Goal: Task Accomplishment & Management: Use online tool/utility

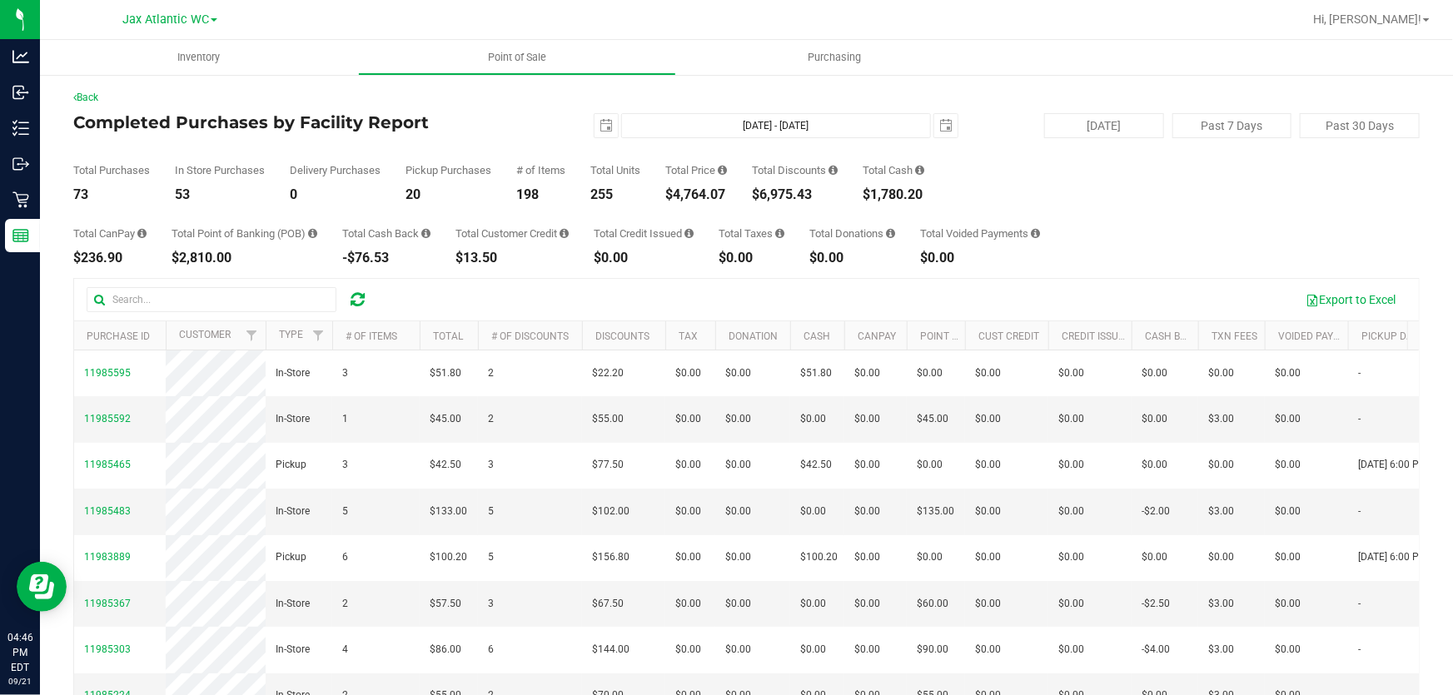
click at [476, 103] on div "Back" at bounding box center [746, 97] width 1346 height 15
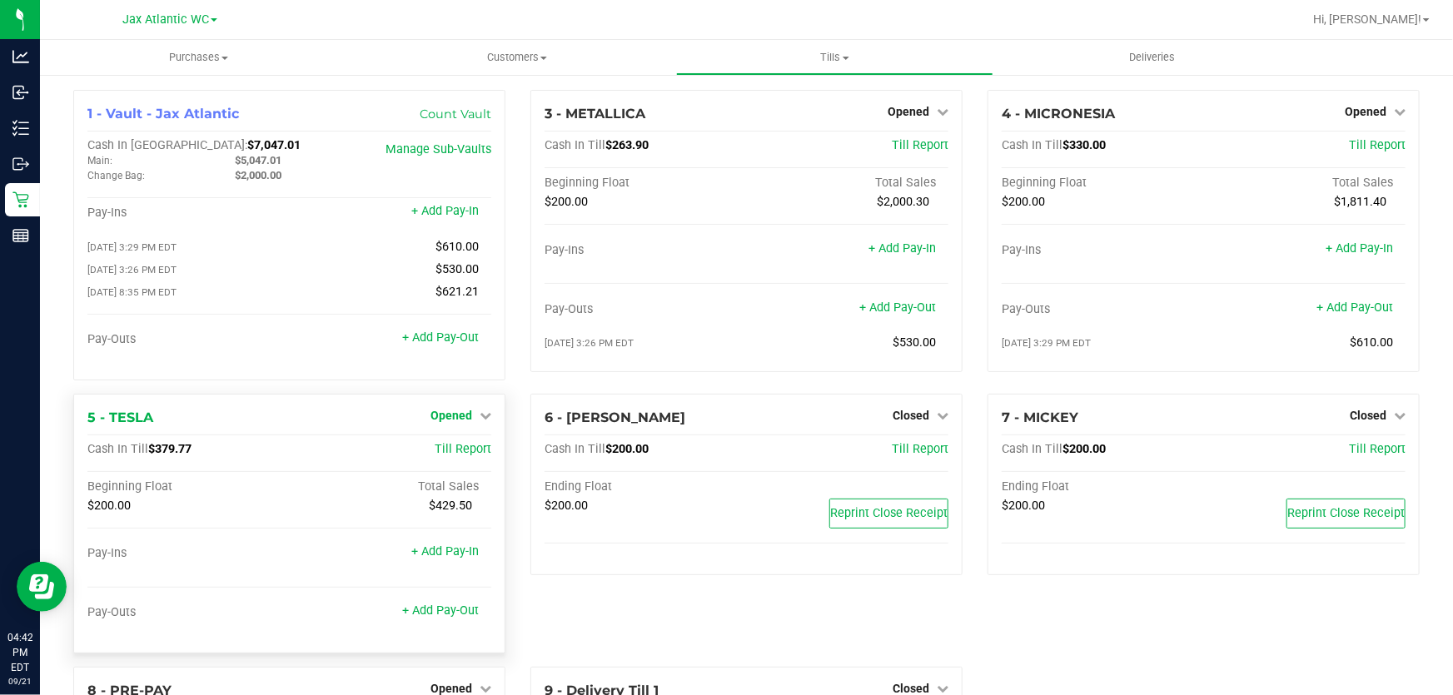
click at [457, 419] on span "Opened" at bounding box center [451, 415] width 42 height 13
click at [464, 450] on link "Close Till" at bounding box center [452, 449] width 45 height 13
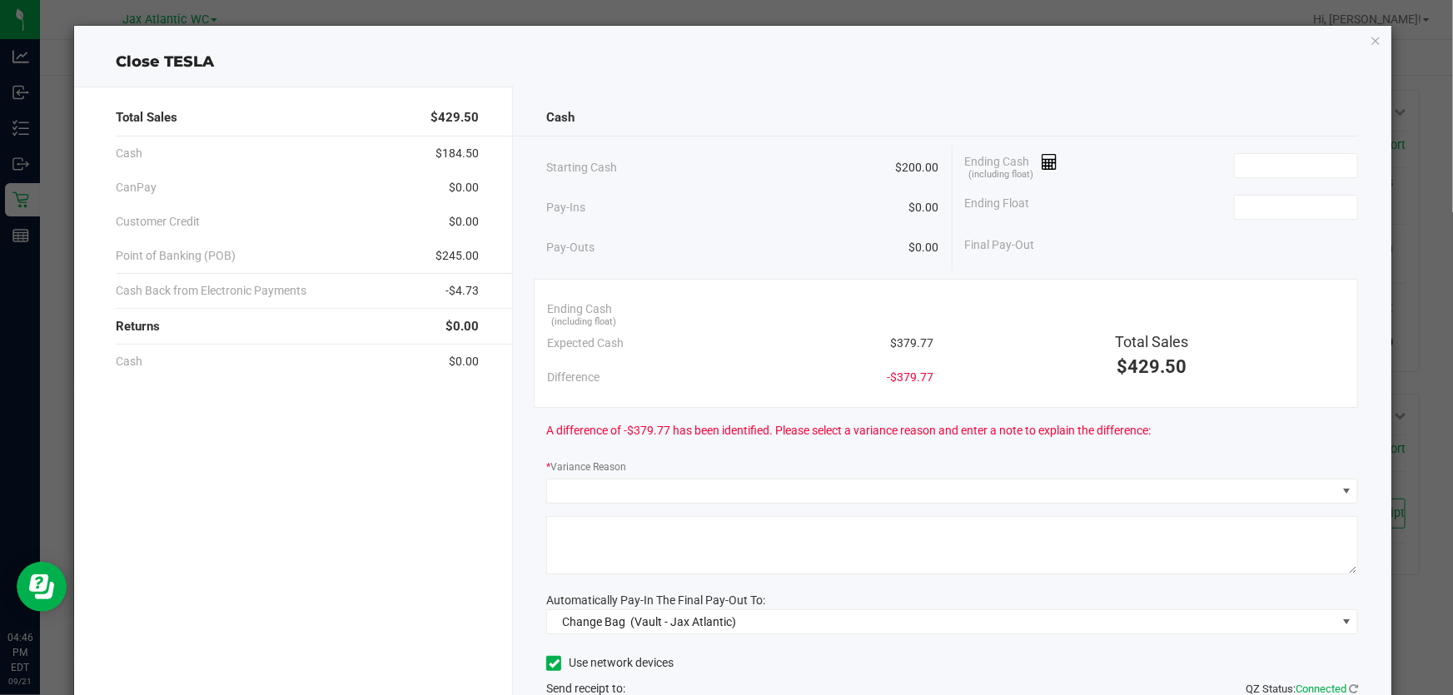
click at [1254, 94] on div "Cash Starting Cash $200.00 Pay-Ins $0.00 Pay-Outs $0.00 Ending Cash (including …" at bounding box center [952, 462] width 878 height 750
click at [1248, 160] on input at bounding box center [1296, 165] width 122 height 23
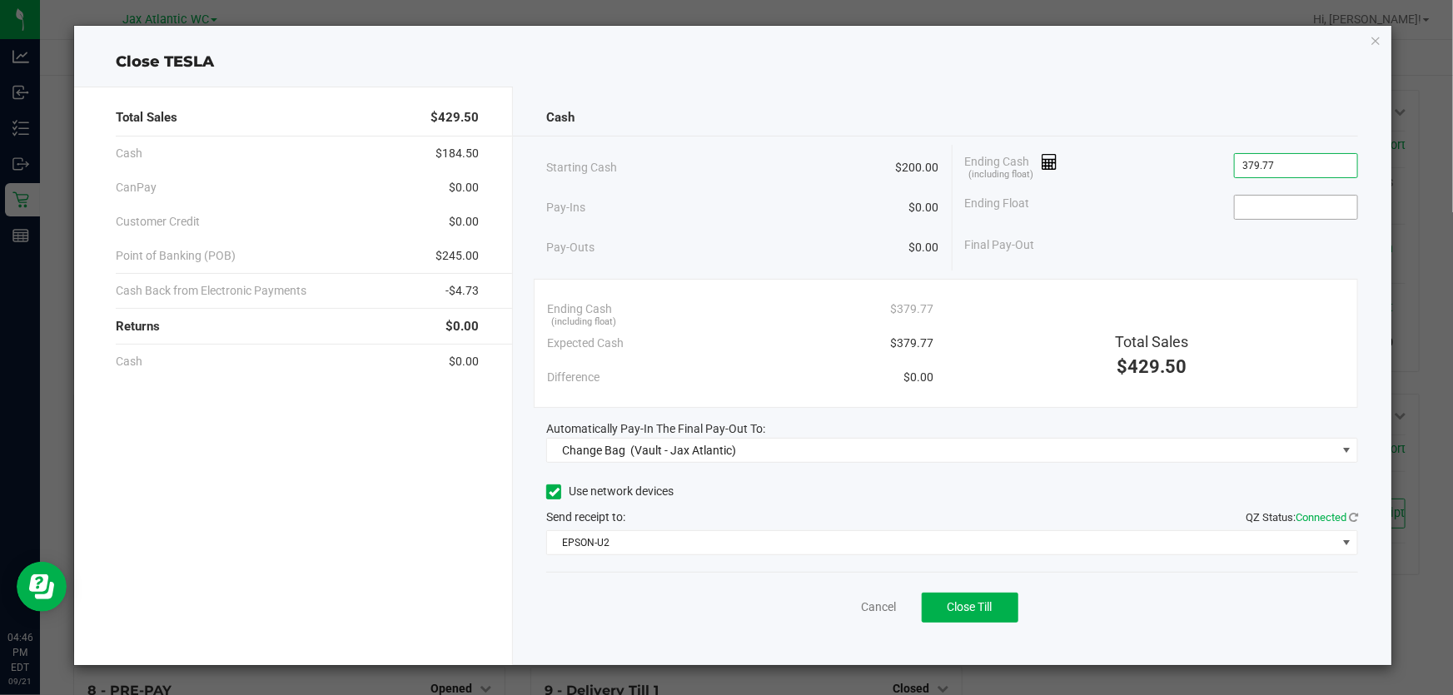
type input "$379.77"
click at [1293, 199] on input at bounding box center [1296, 207] width 122 height 23
type input "$200.00"
click at [1131, 32] on div "Close TESLA Total Sales $429.50 Cash $184.50 CanPay $0.00 Customer Credit $0.00…" at bounding box center [732, 345] width 1317 height 639
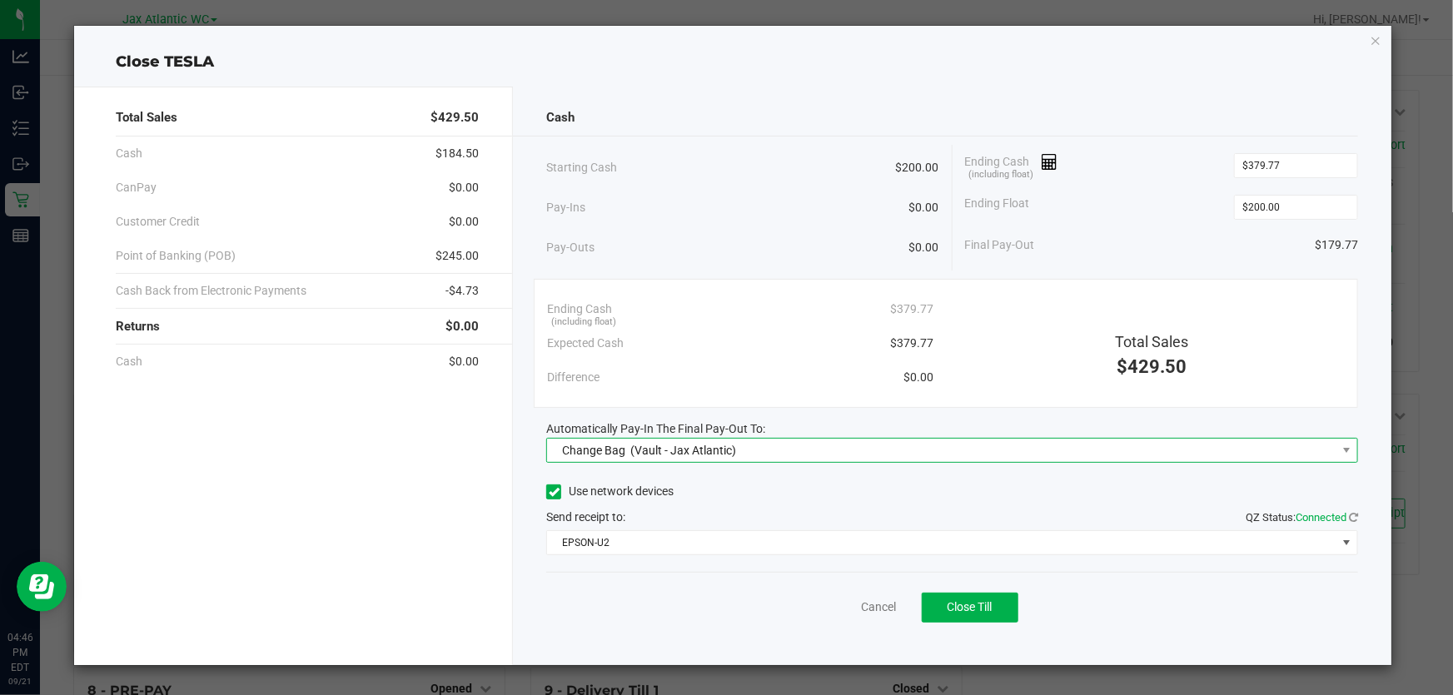
click at [681, 460] on div "Change Bag (Vault - Jax Atlantic)" at bounding box center [645, 450] width 182 height 30
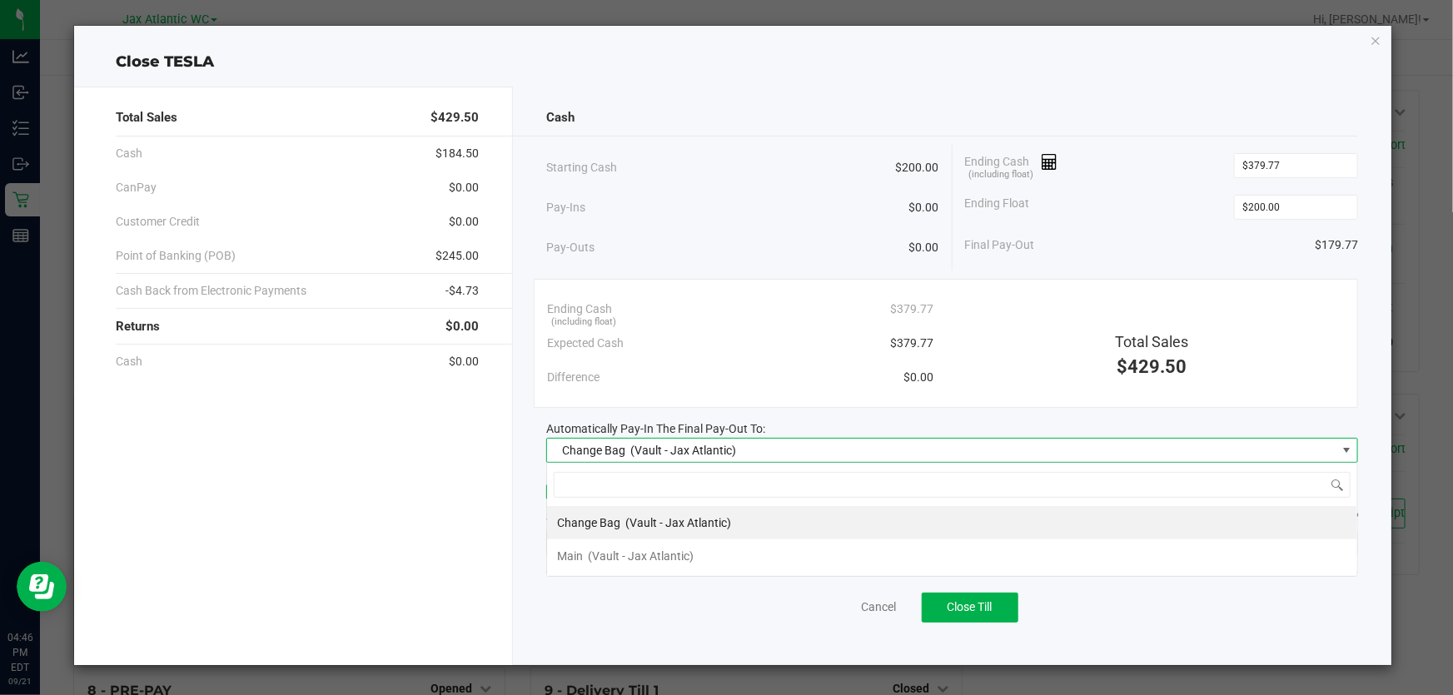
scroll to position [25, 811]
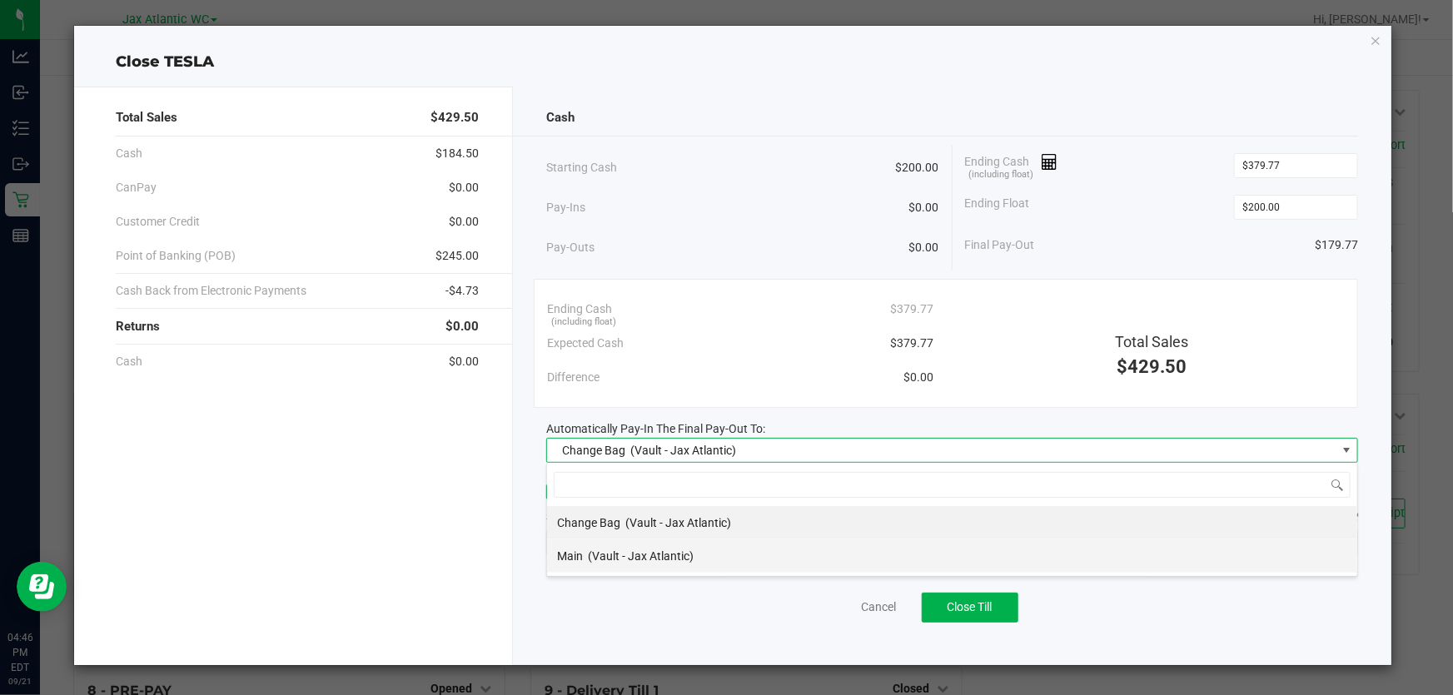
click at [643, 555] on span "(Vault - Jax Atlantic)" at bounding box center [641, 556] width 106 height 13
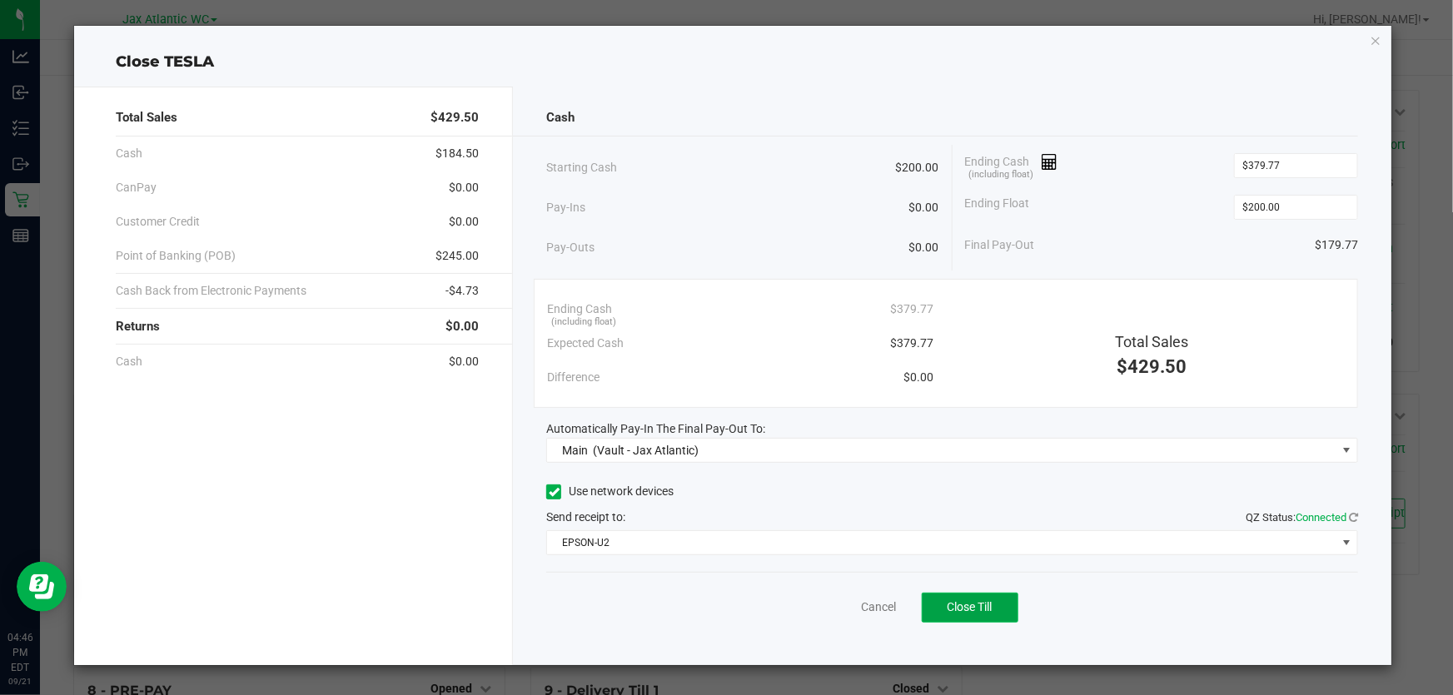
click at [969, 617] on button "Close Till" at bounding box center [970, 608] width 97 height 30
click at [1370, 40] on div "Close TESLA Total Sales $429.50 Cash $184.50 CanPay $0.00 Customer Credit $0.00…" at bounding box center [732, 345] width 1317 height 639
click at [1373, 41] on icon "button" at bounding box center [1376, 40] width 12 height 20
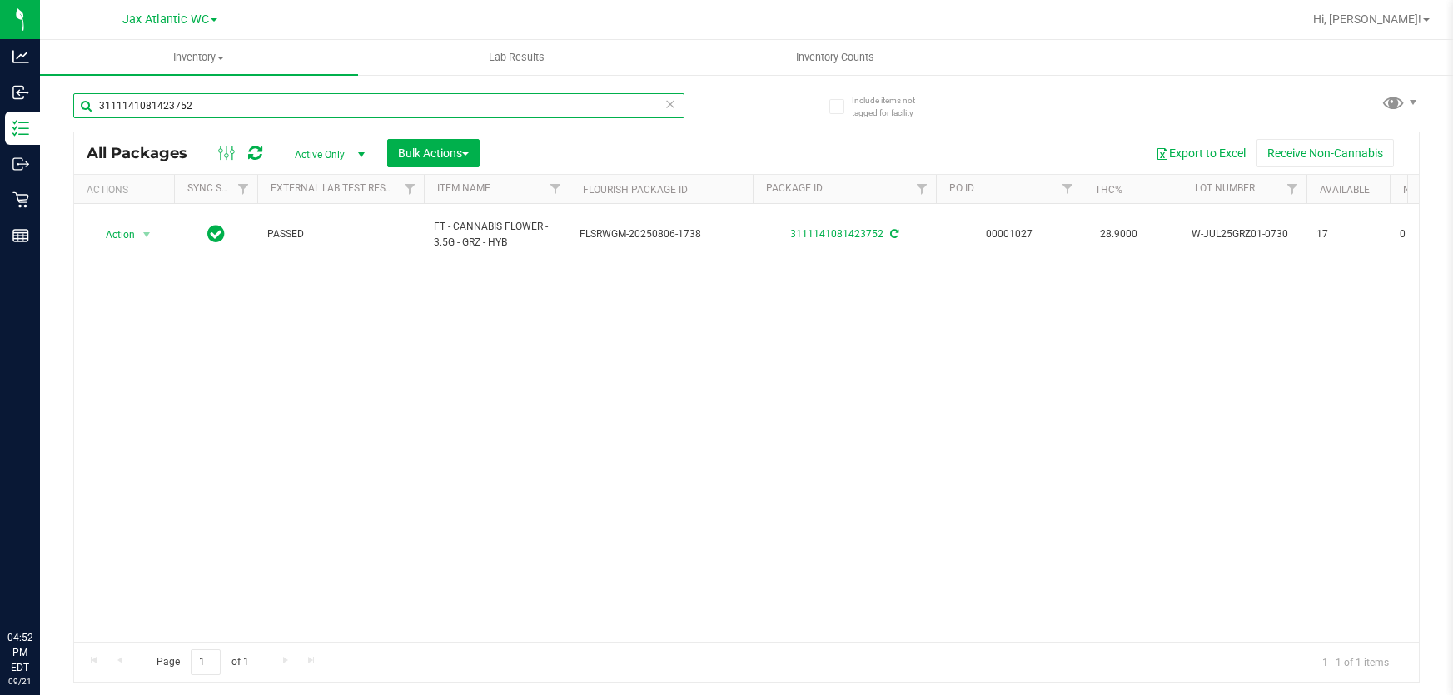
drag, startPoint x: 0, startPoint y: 0, endPoint x: 318, endPoint y: 107, distance: 335.7
click at [318, 107] on input "3111141081423752" at bounding box center [378, 105] width 611 height 25
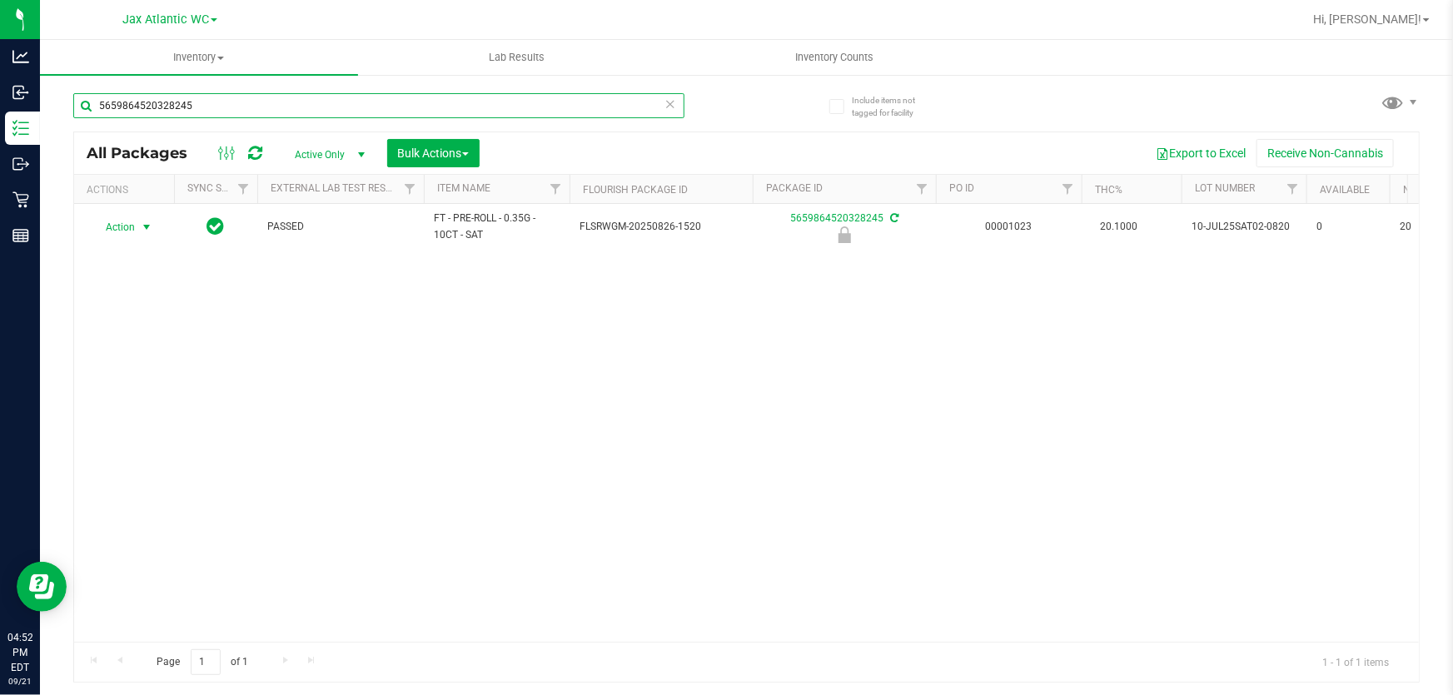
type input "5659864520328245"
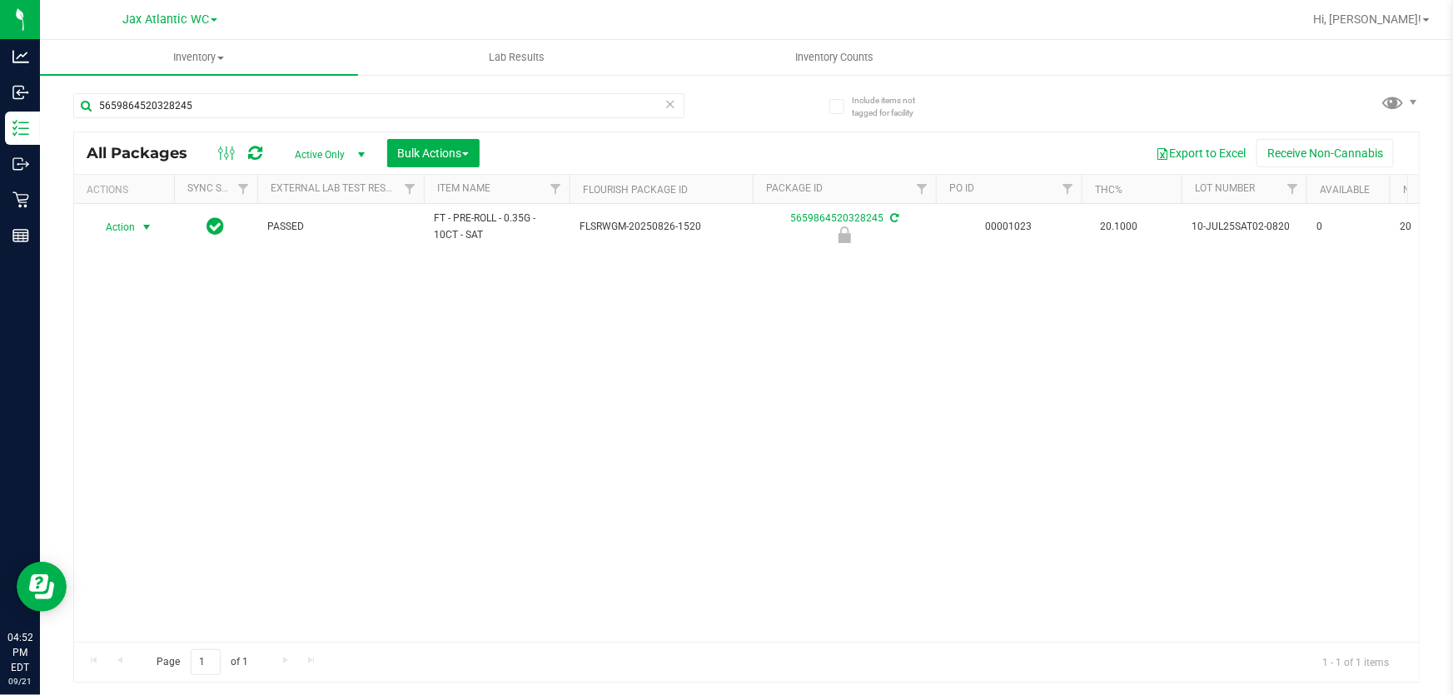
click at [122, 226] on span "Action" at bounding box center [113, 227] width 45 height 23
click at [170, 433] on li "Unlock package" at bounding box center [145, 445] width 106 height 25
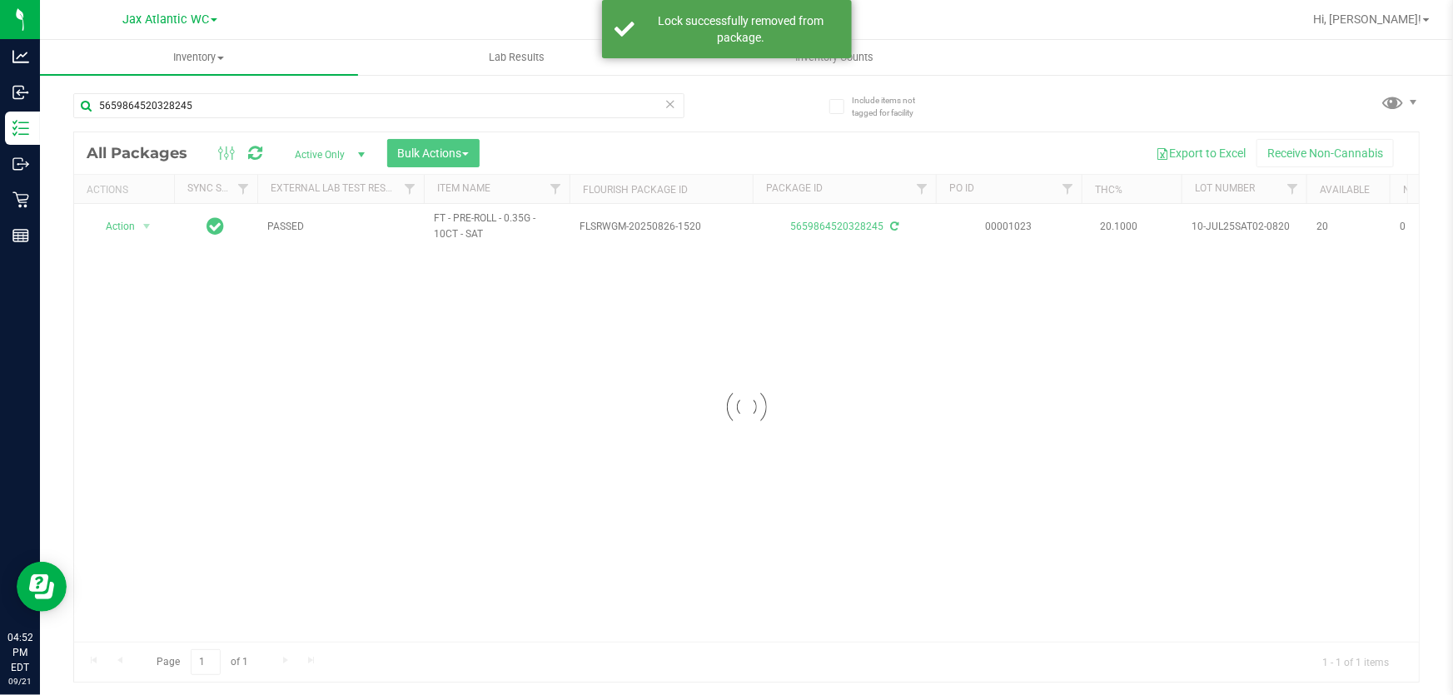
click at [115, 225] on div at bounding box center [746, 407] width 1345 height 550
click at [115, 226] on span "Action" at bounding box center [113, 226] width 45 height 23
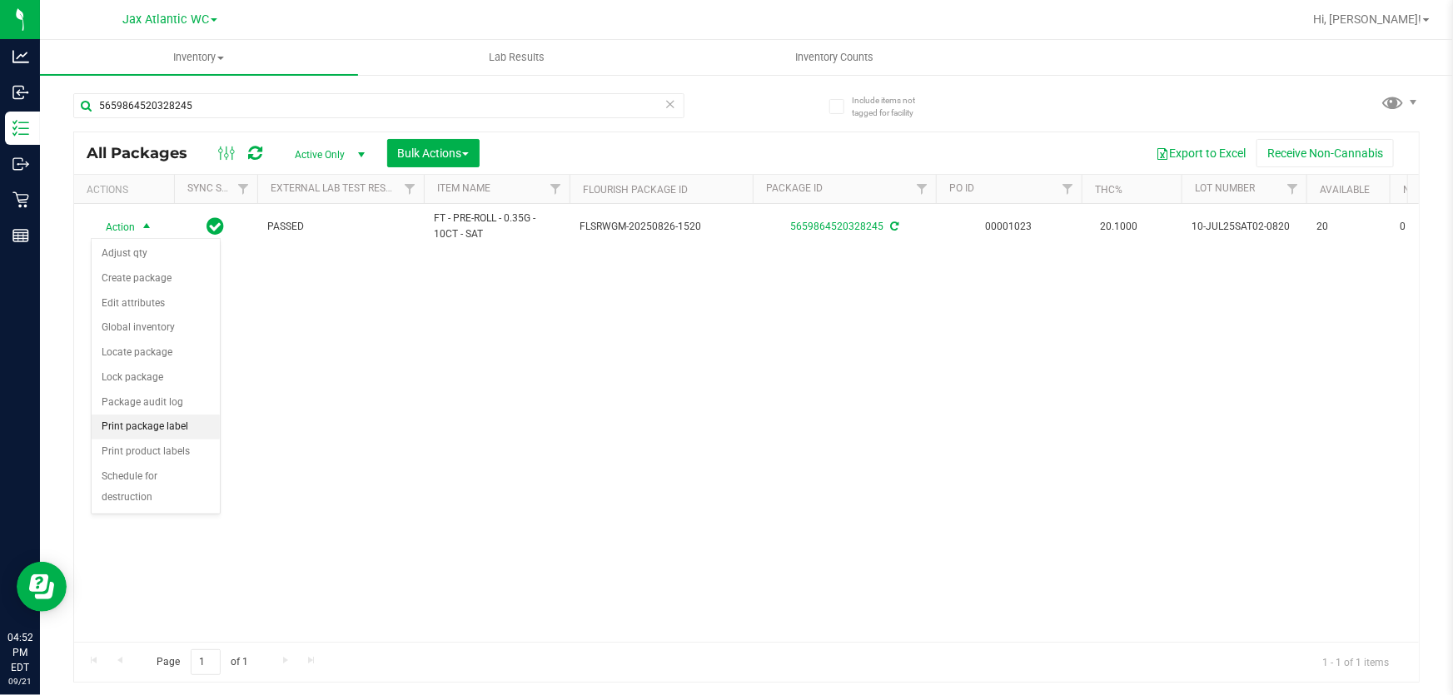
click at [184, 430] on li "Print package label" at bounding box center [156, 427] width 128 height 25
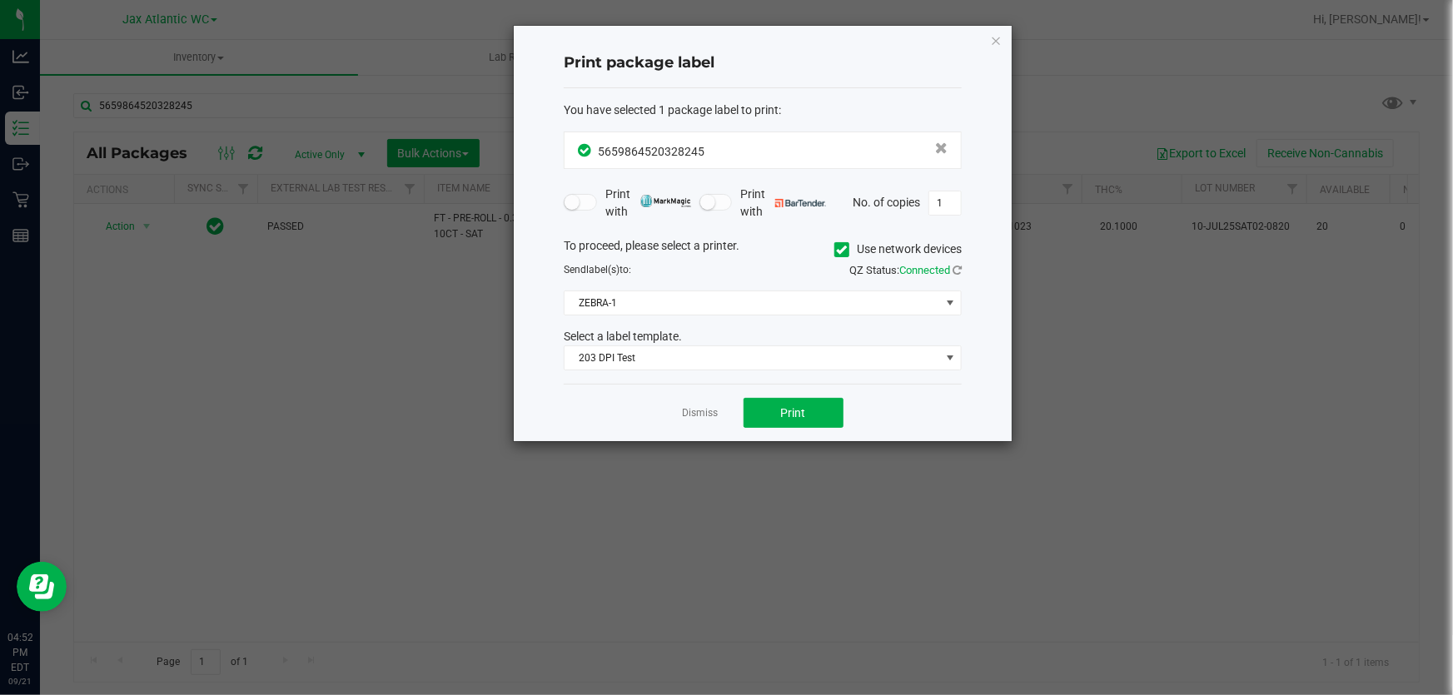
click at [789, 393] on div "Dismiss Print" at bounding box center [763, 412] width 398 height 57
click at [793, 408] on span "Print" at bounding box center [793, 412] width 25 height 13
click at [702, 420] on link "Dismiss" at bounding box center [701, 413] width 36 height 14
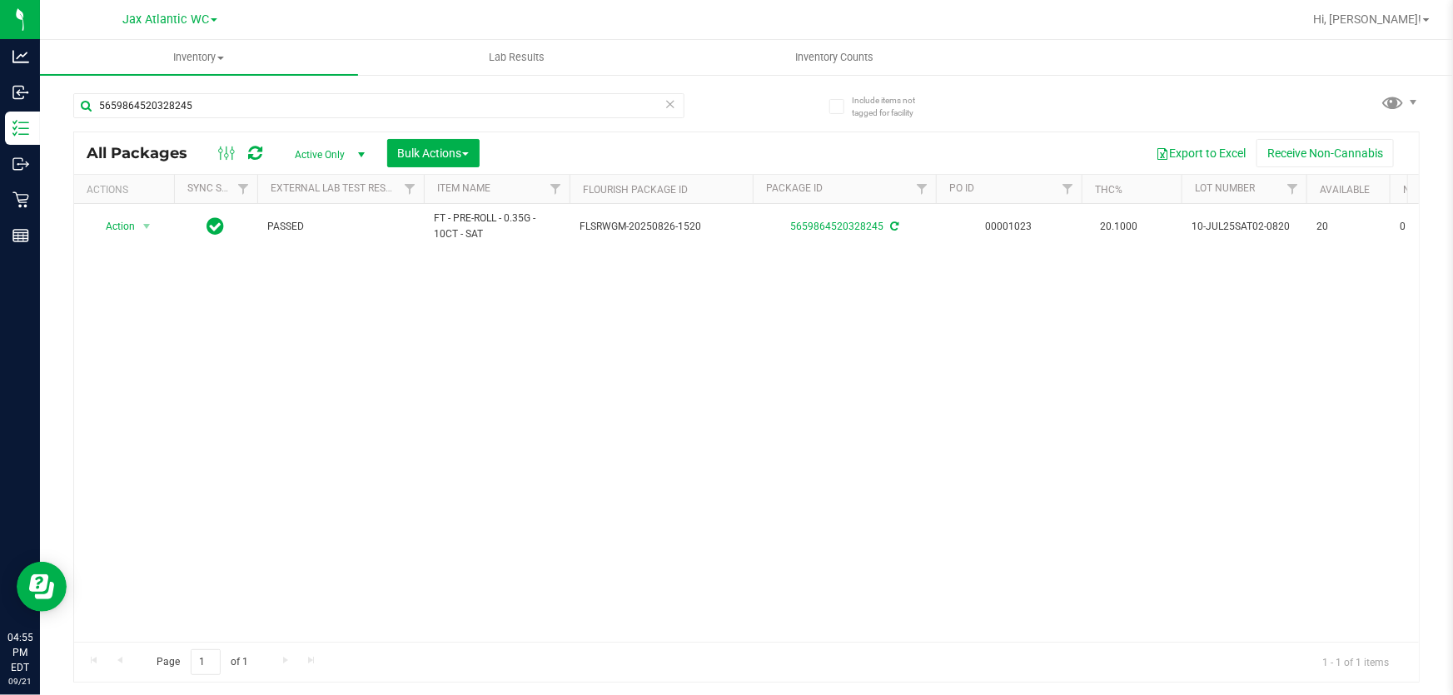
click at [242, 91] on div "5659864520328245" at bounding box center [410, 104] width 674 height 53
click at [242, 93] on div "5659864520328245" at bounding box center [410, 104] width 674 height 53
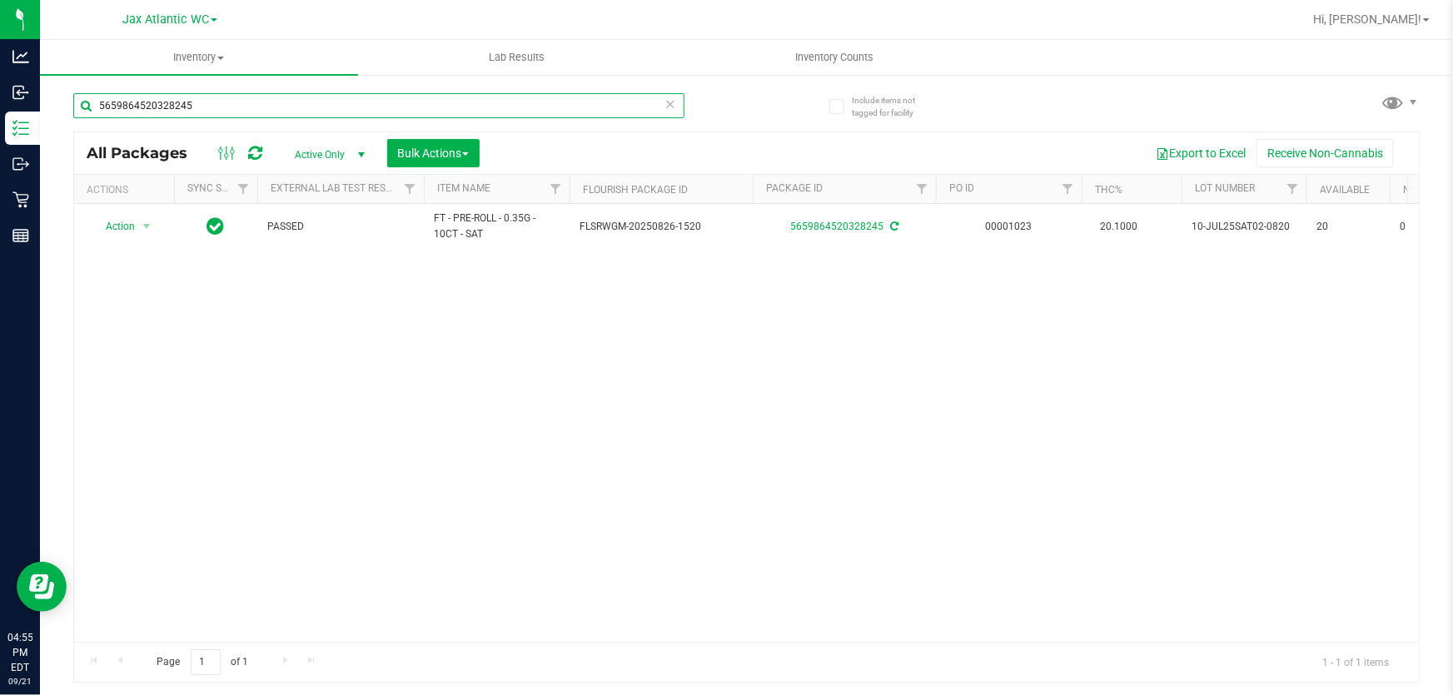
click at [242, 98] on input "5659864520328245" at bounding box center [378, 105] width 611 height 25
click at [217, 97] on input "7034376800899276" at bounding box center [378, 105] width 611 height 25
click at [217, 98] on input "7034376800899276" at bounding box center [378, 105] width 611 height 25
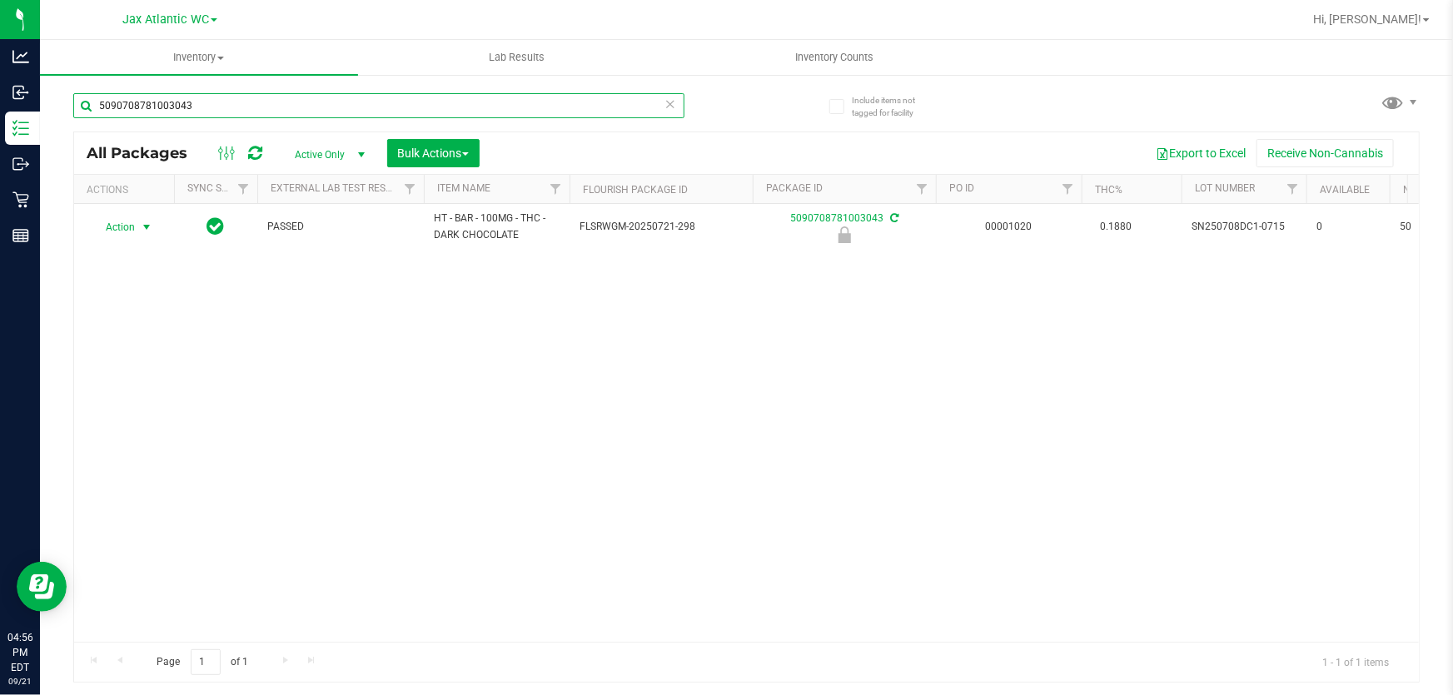
type input "5090708781003043"
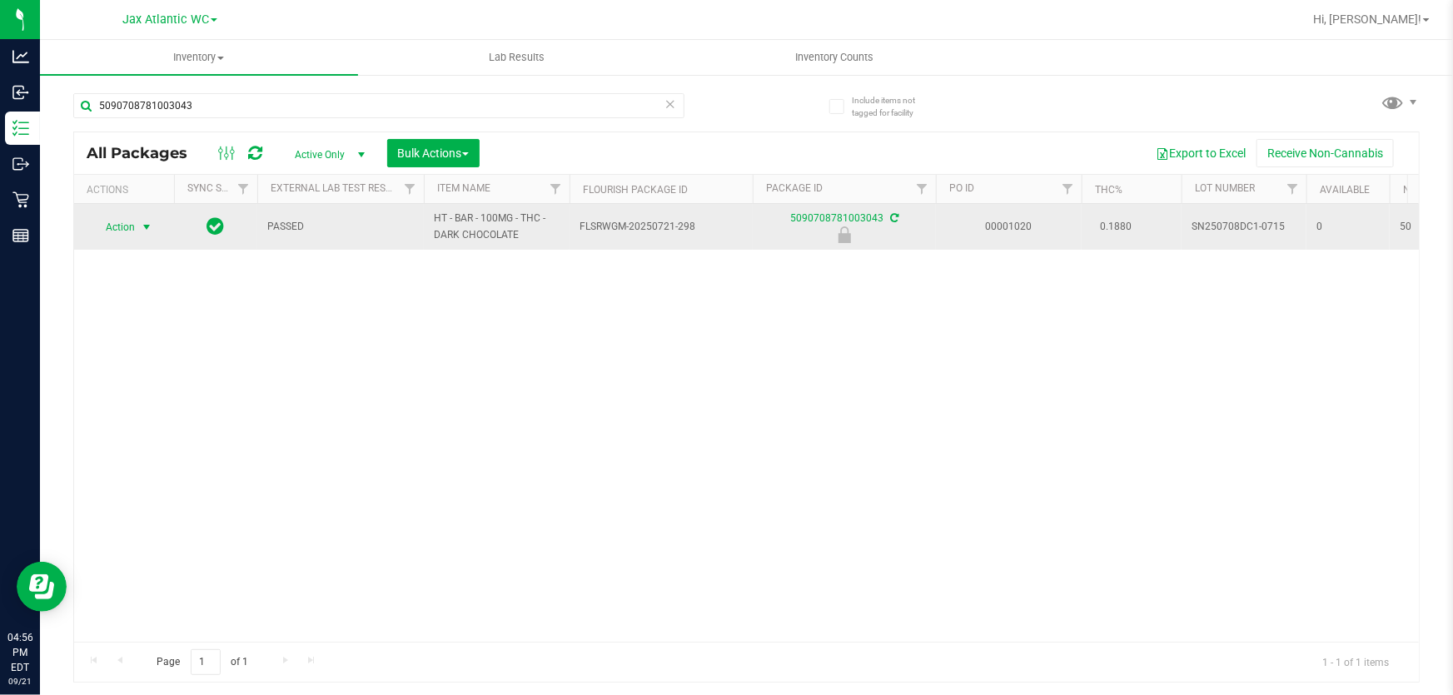
drag, startPoint x: 126, startPoint y: 226, endPoint x: 125, endPoint y: 236, distance: 10.9
click at [126, 226] on span "Action" at bounding box center [113, 227] width 45 height 23
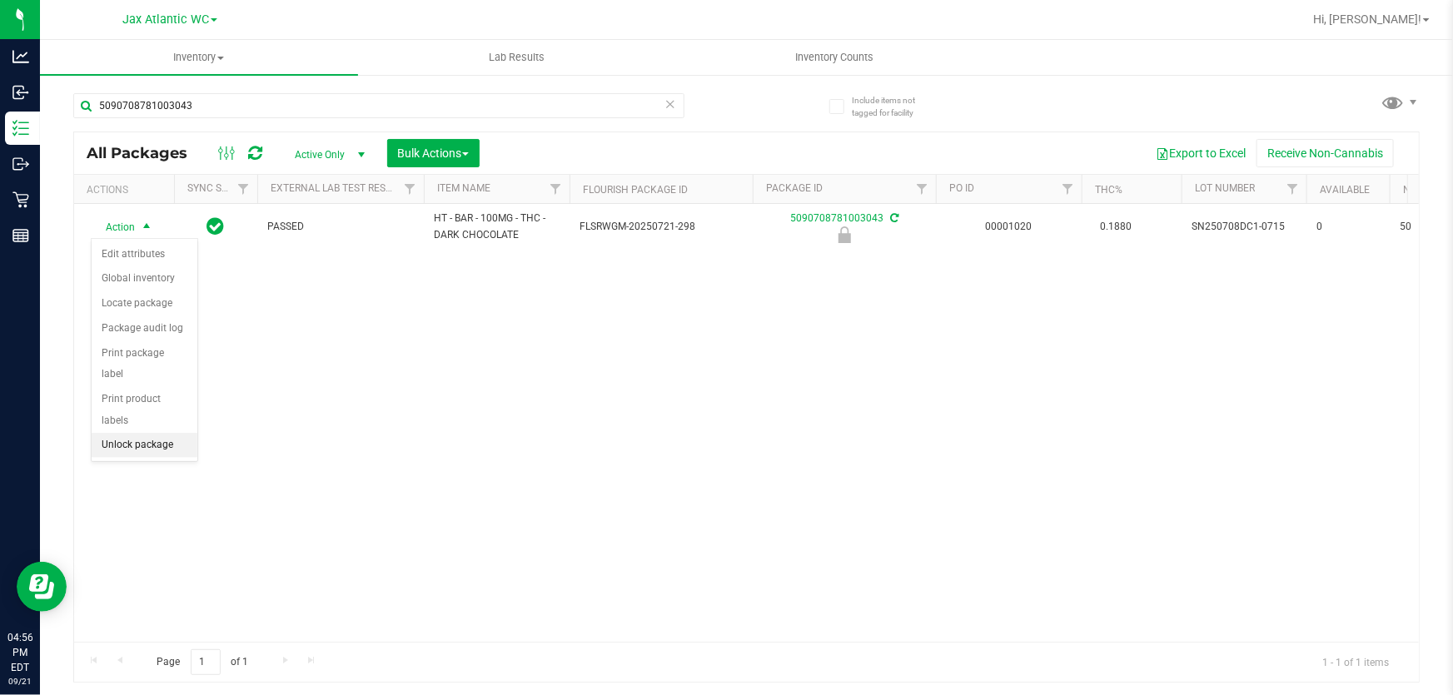
click at [142, 433] on li "Unlock package" at bounding box center [145, 445] width 106 height 25
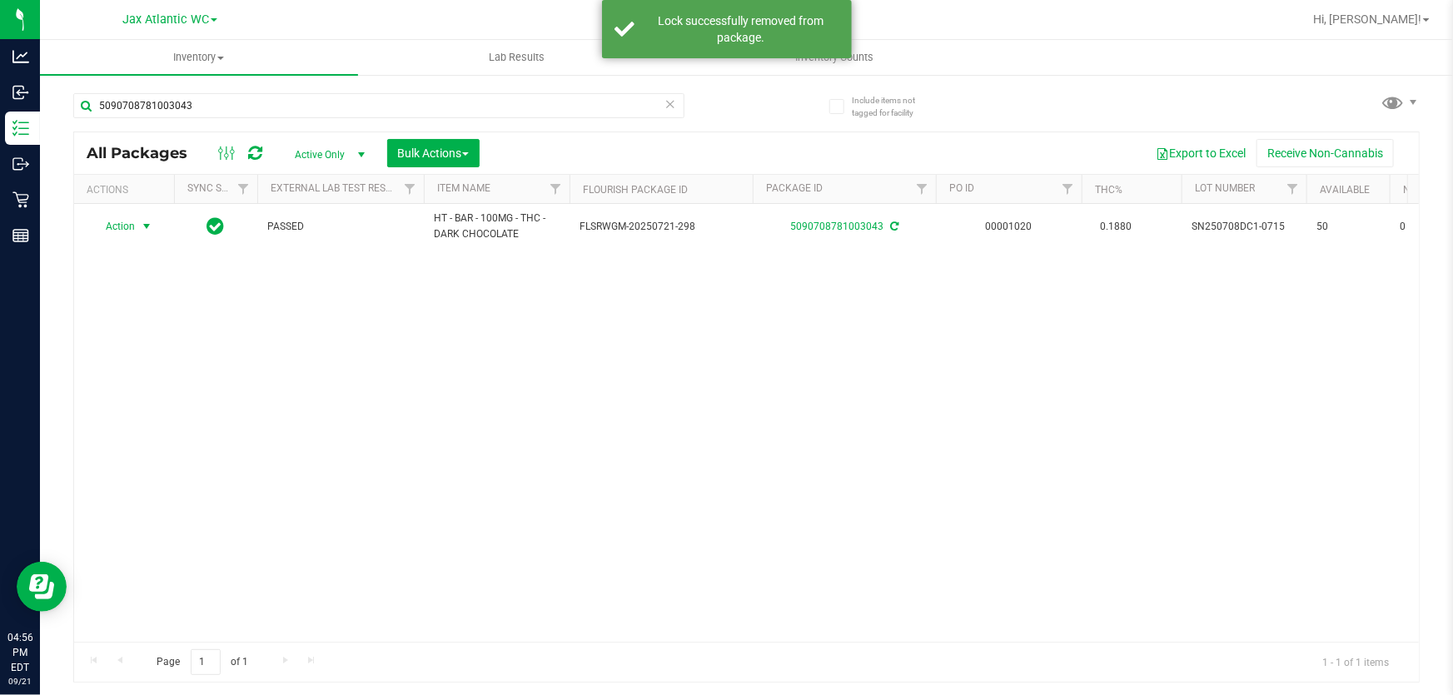
click at [119, 225] on span "Action" at bounding box center [113, 226] width 45 height 23
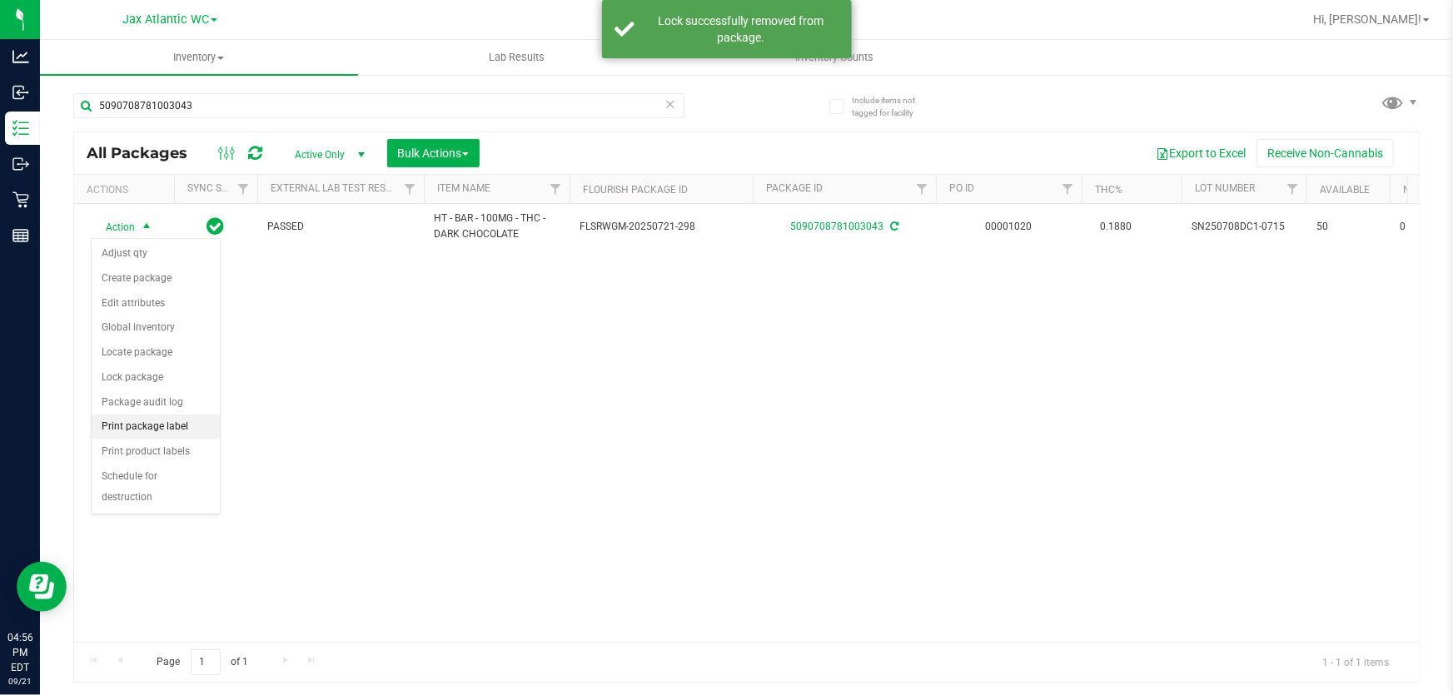
click at [167, 428] on li "Print package label" at bounding box center [156, 427] width 128 height 25
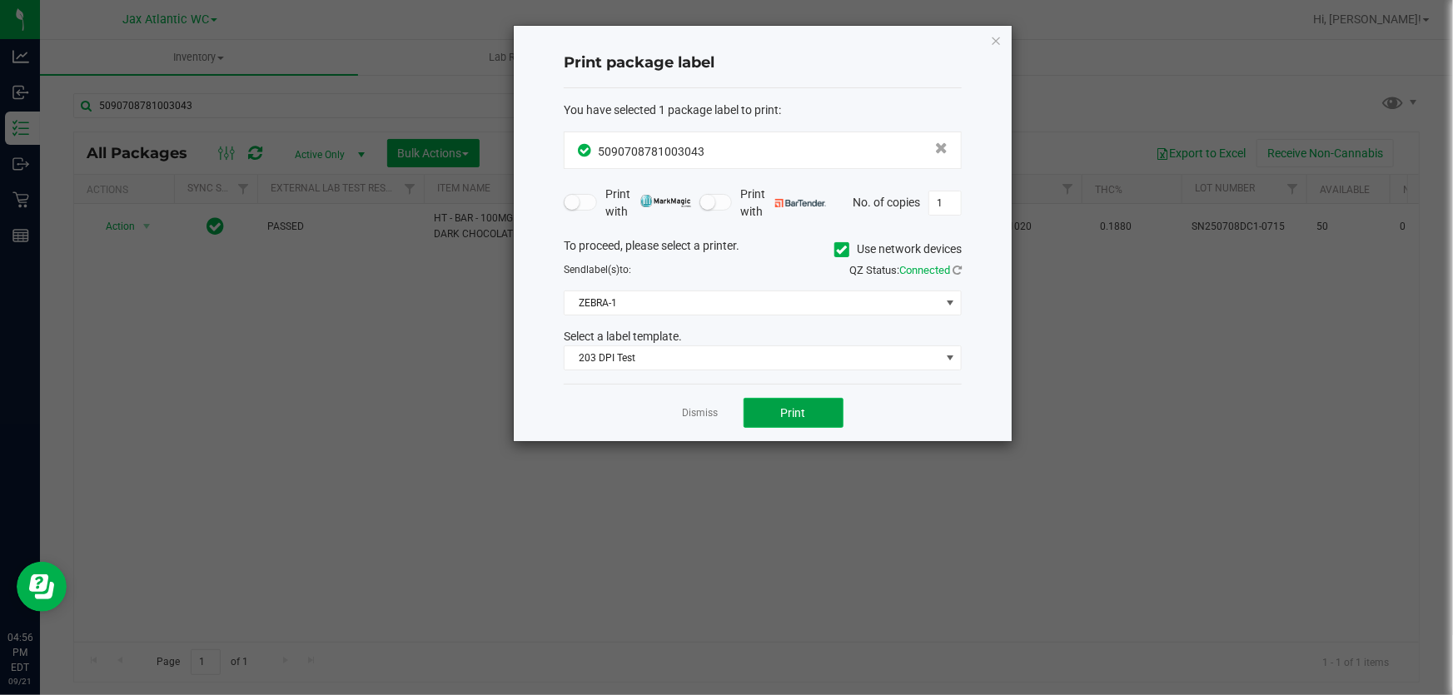
click at [817, 415] on button "Print" at bounding box center [793, 413] width 100 height 30
click at [783, 415] on span "Print" at bounding box center [793, 412] width 25 height 13
